Goal: Task Accomplishment & Management: Use online tool/utility

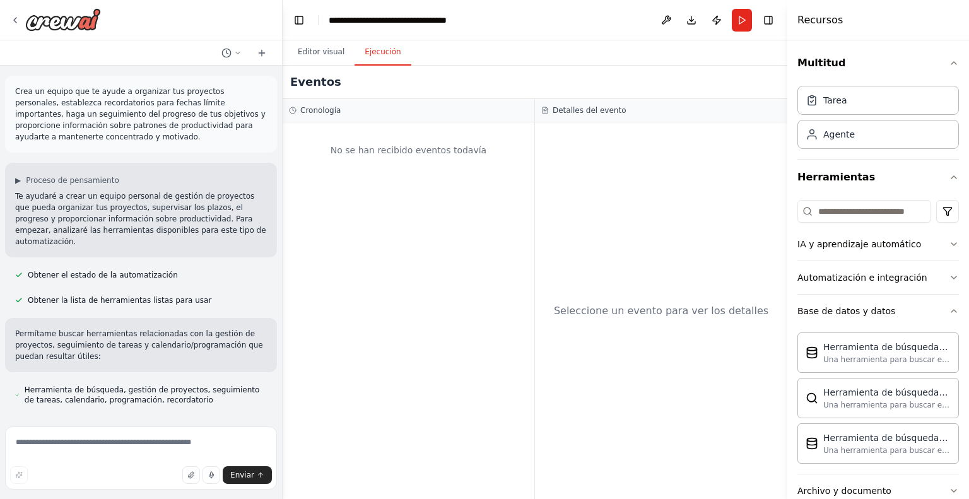
scroll to position [1402, 0]
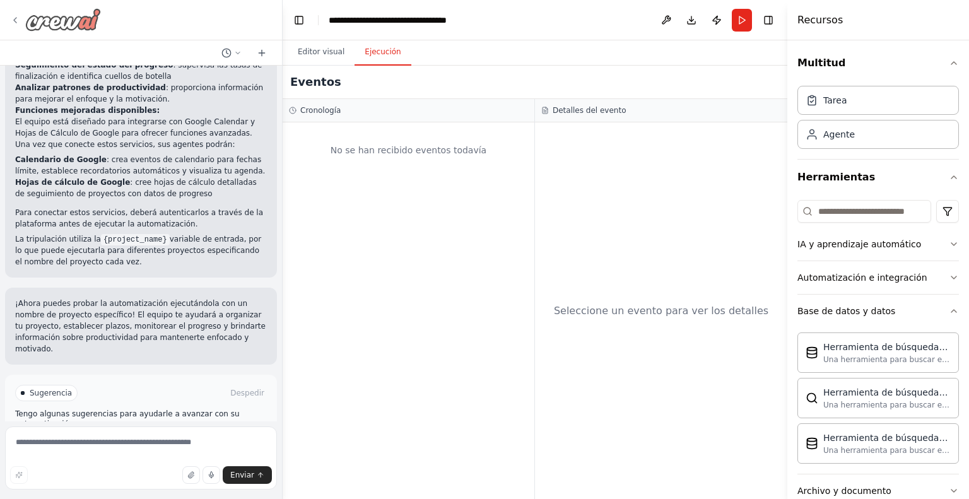
click at [21, 19] on div at bounding box center [55, 19] width 91 height 23
click at [8, 20] on div at bounding box center [141, 20] width 282 height 40
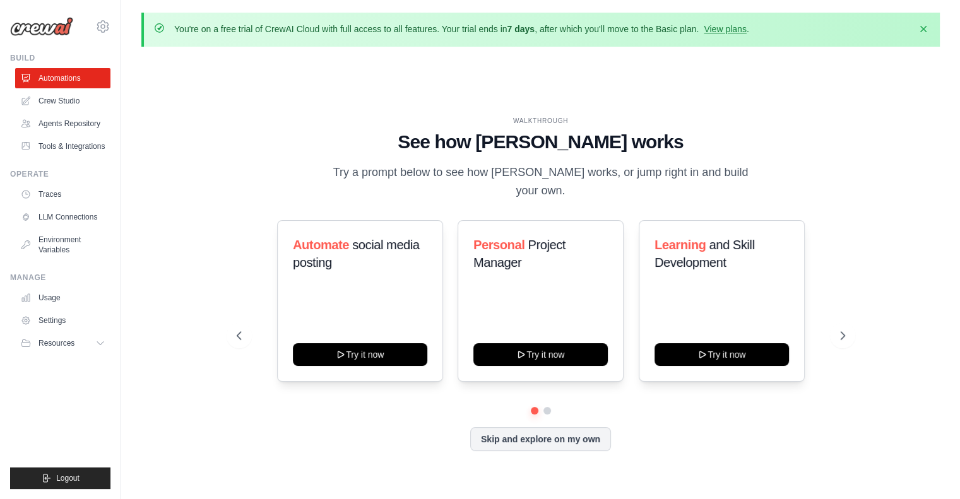
drag, startPoint x: 50, startPoint y: 20, endPoint x: 44, endPoint y: 26, distance: 9.0
drag, startPoint x: 44, startPoint y: 26, endPoint x: 922, endPoint y: 28, distance: 878.9
click at [922, 28] on icon "button" at bounding box center [923, 29] width 6 height 6
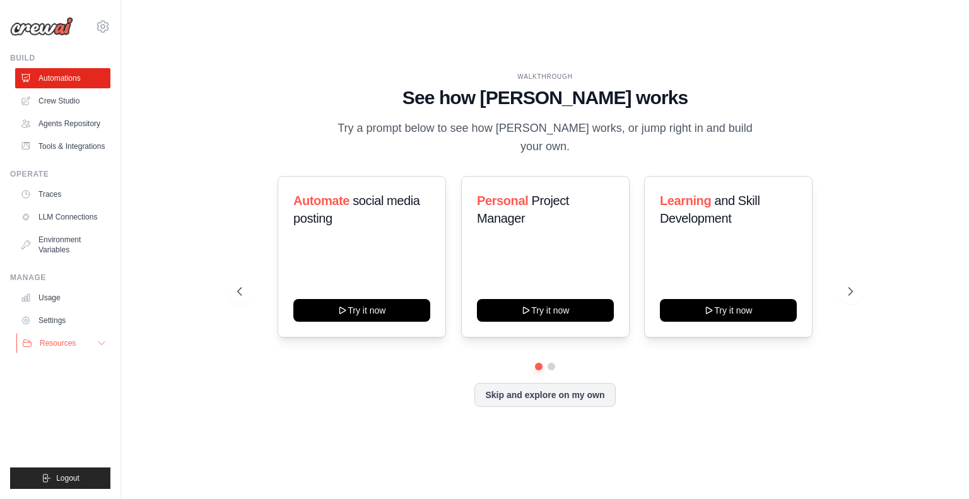
click at [97, 340] on icon at bounding box center [102, 343] width 10 height 10
click at [105, 340] on icon at bounding box center [102, 343] width 10 height 10
click at [100, 27] on icon at bounding box center [102, 26] width 15 height 15
click at [105, 22] on icon at bounding box center [102, 26] width 15 height 15
click at [17, 27] on img at bounding box center [41, 26] width 63 height 19
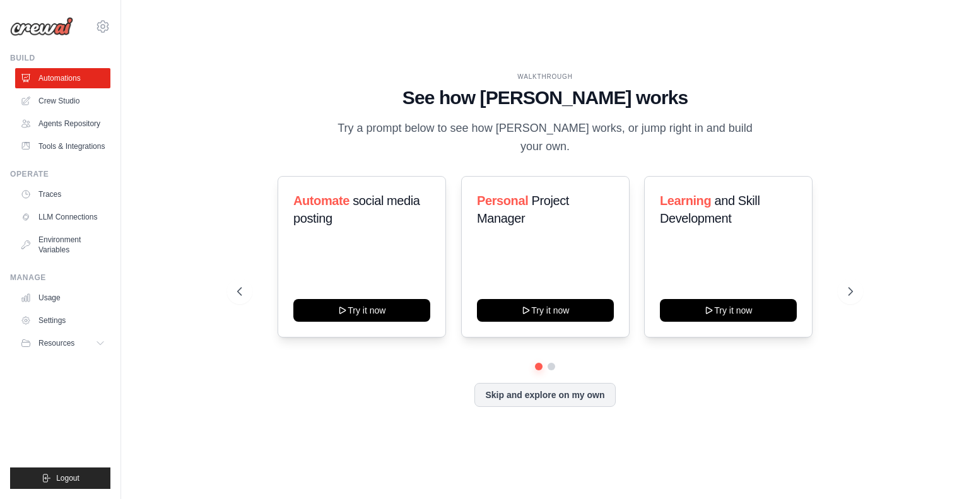
click at [33, 26] on img at bounding box center [41, 26] width 63 height 19
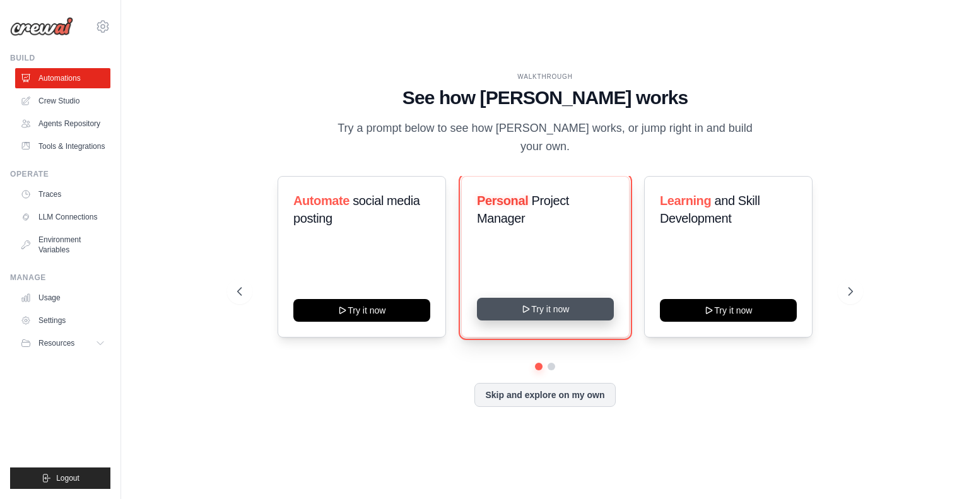
click at [545, 298] on button "Try it now" at bounding box center [545, 309] width 137 height 23
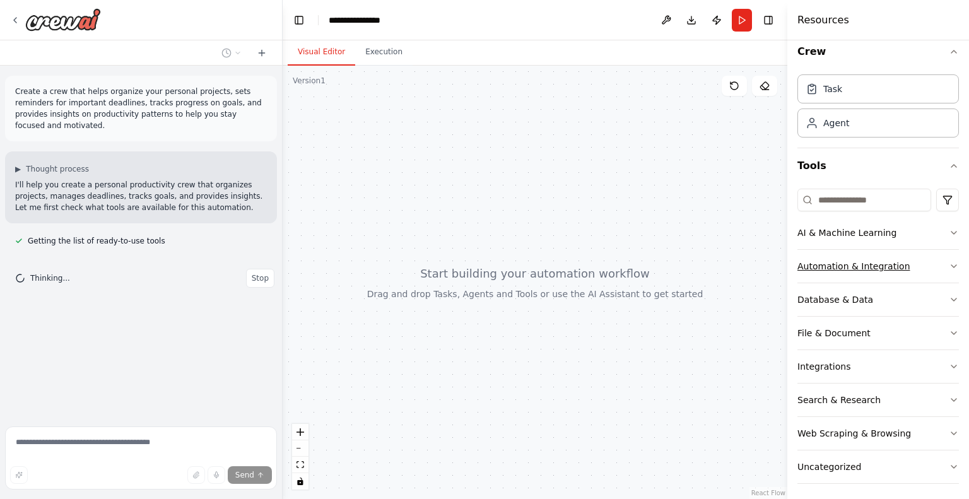
scroll to position [15, 0]
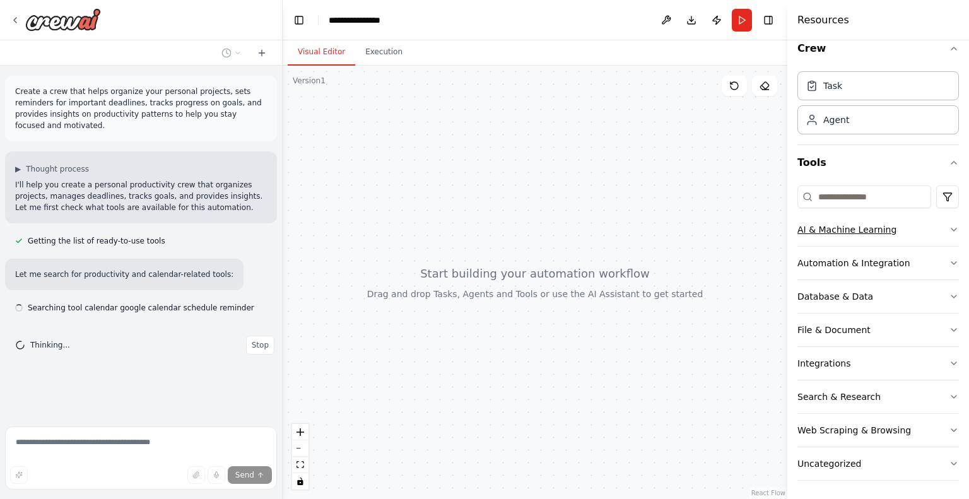
click at [949, 229] on icon "button" at bounding box center [954, 230] width 10 height 10
